Goal: Information Seeking & Learning: Learn about a topic

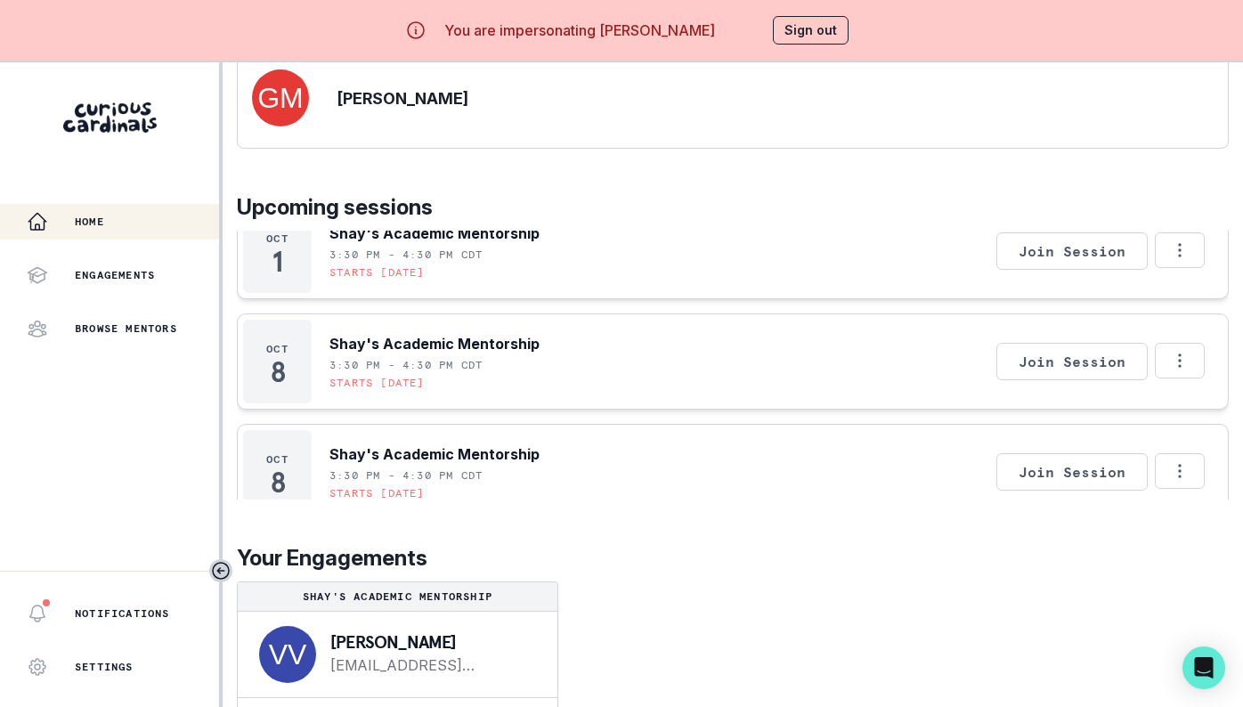
scroll to position [1704, 0]
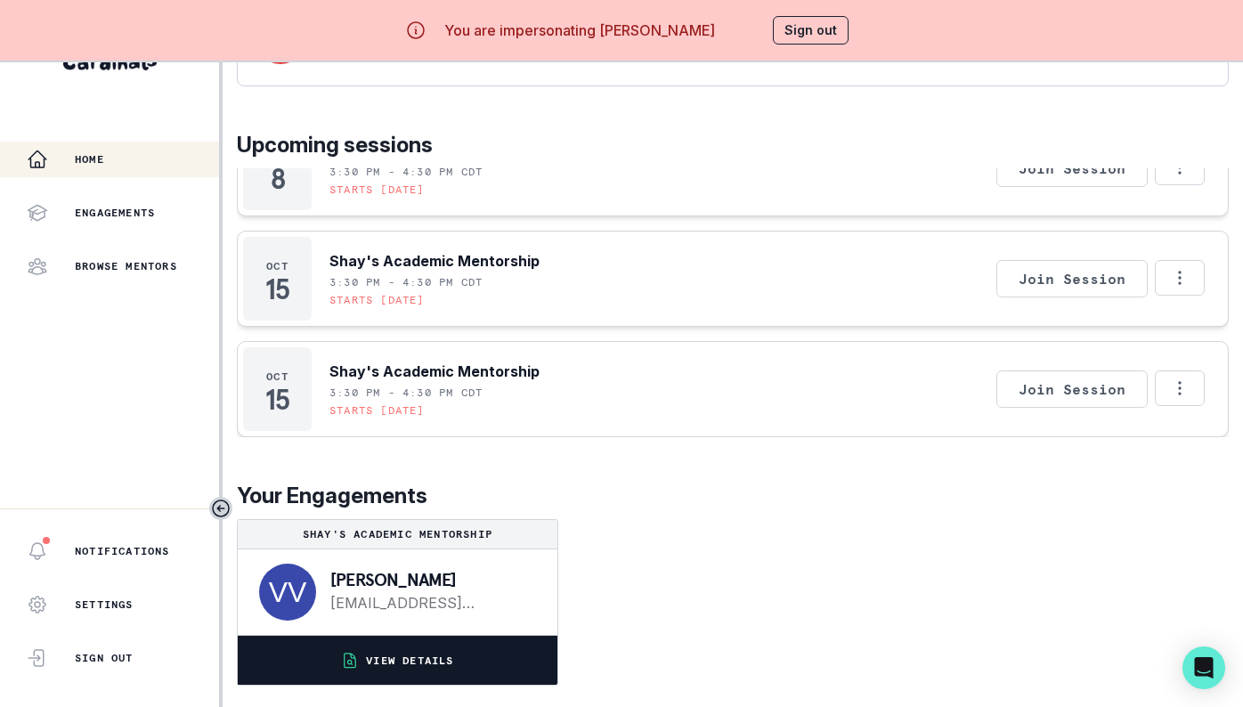
click at [480, 668] on button "VIEW DETAILS" at bounding box center [398, 660] width 320 height 49
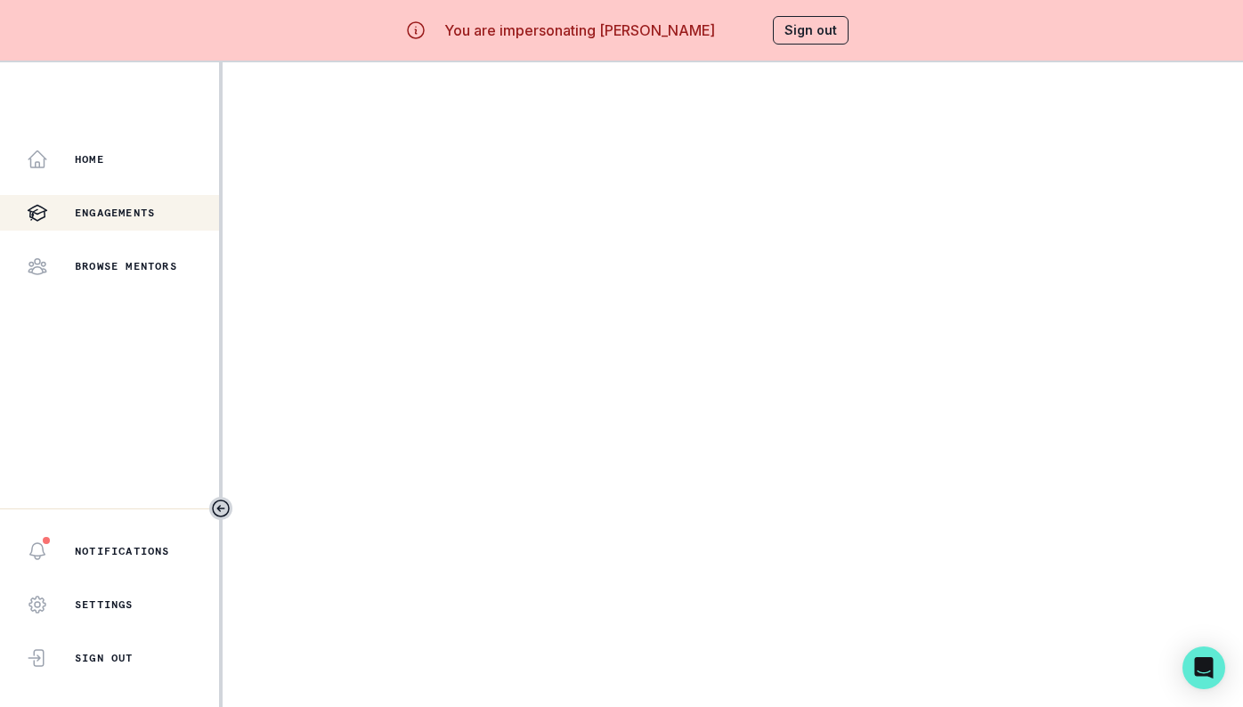
scroll to position [2, 0]
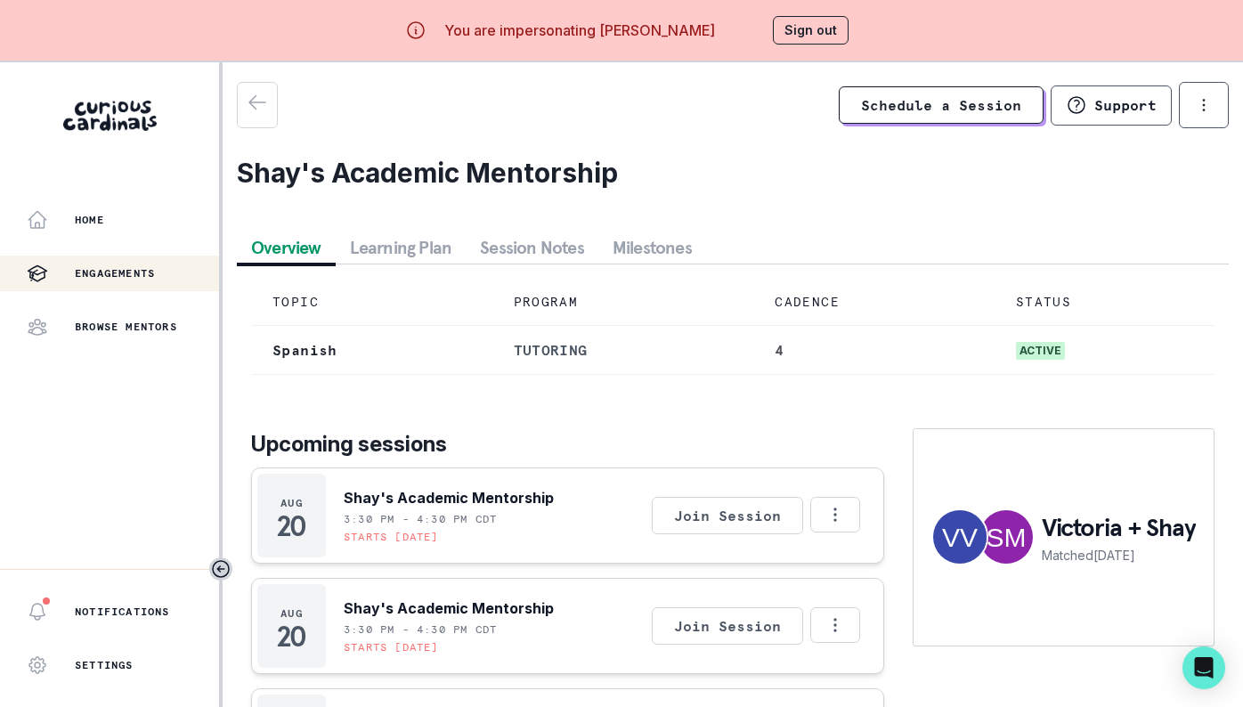
click at [567, 246] on button "Session Notes" at bounding box center [532, 248] width 133 height 32
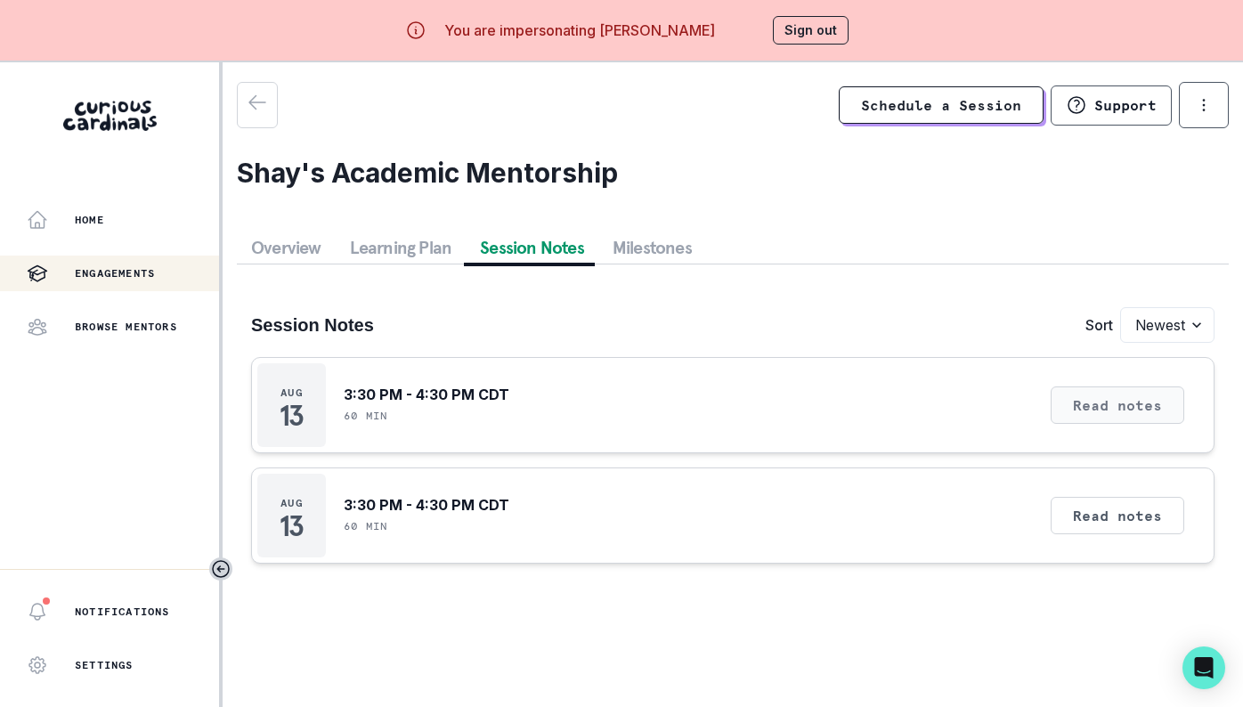
click at [1140, 416] on button "Read notes" at bounding box center [1118, 404] width 134 height 37
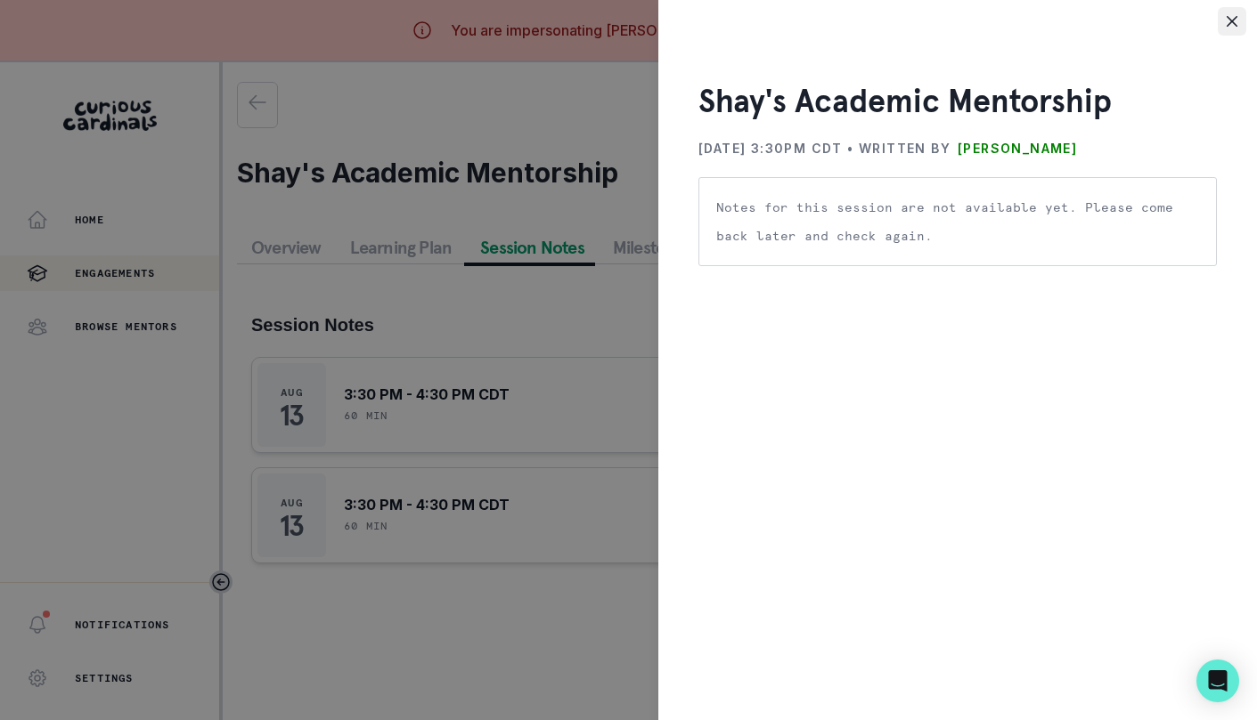
click at [1227, 25] on icon "Close" at bounding box center [1231, 21] width 11 height 11
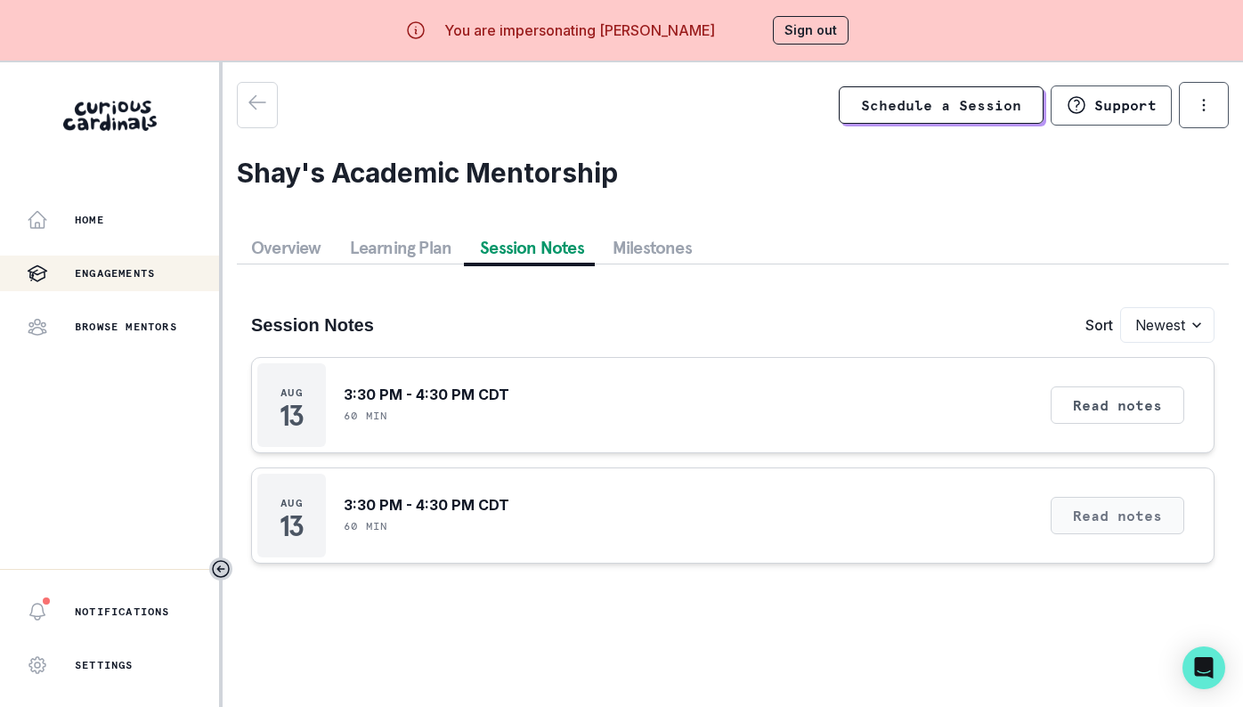
click at [1125, 526] on button "Read notes" at bounding box center [1118, 515] width 134 height 37
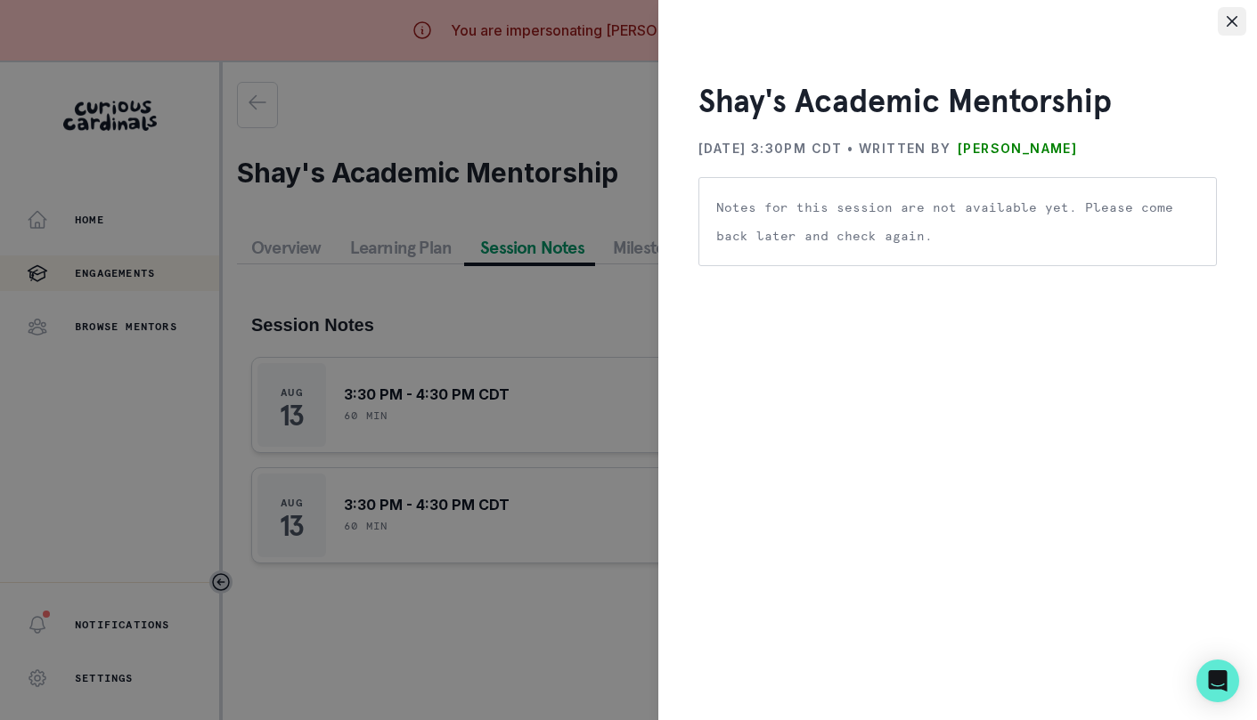
click at [1225, 30] on button "Close" at bounding box center [1231, 21] width 28 height 28
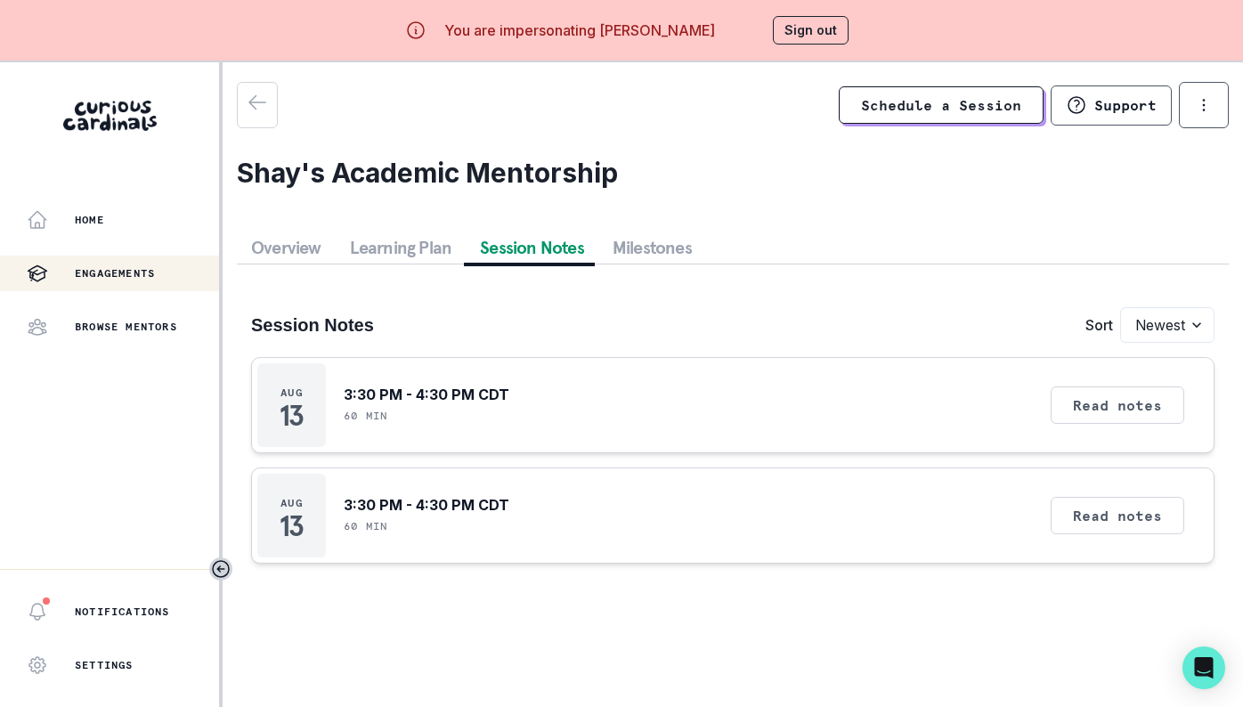
click at [817, 36] on button "Sign out" at bounding box center [811, 30] width 76 height 28
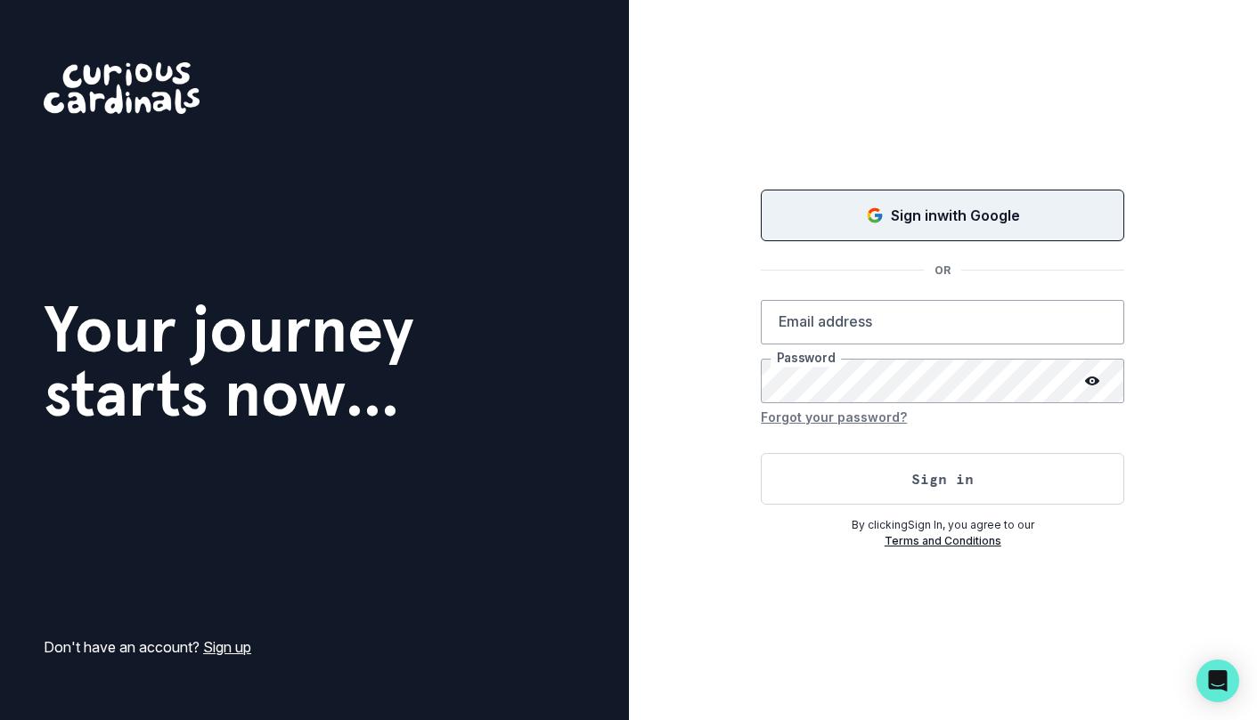
click at [883, 208] on div "Sign in with Google" at bounding box center [942, 215] width 319 height 21
